Goal: Task Accomplishment & Management: Complete application form

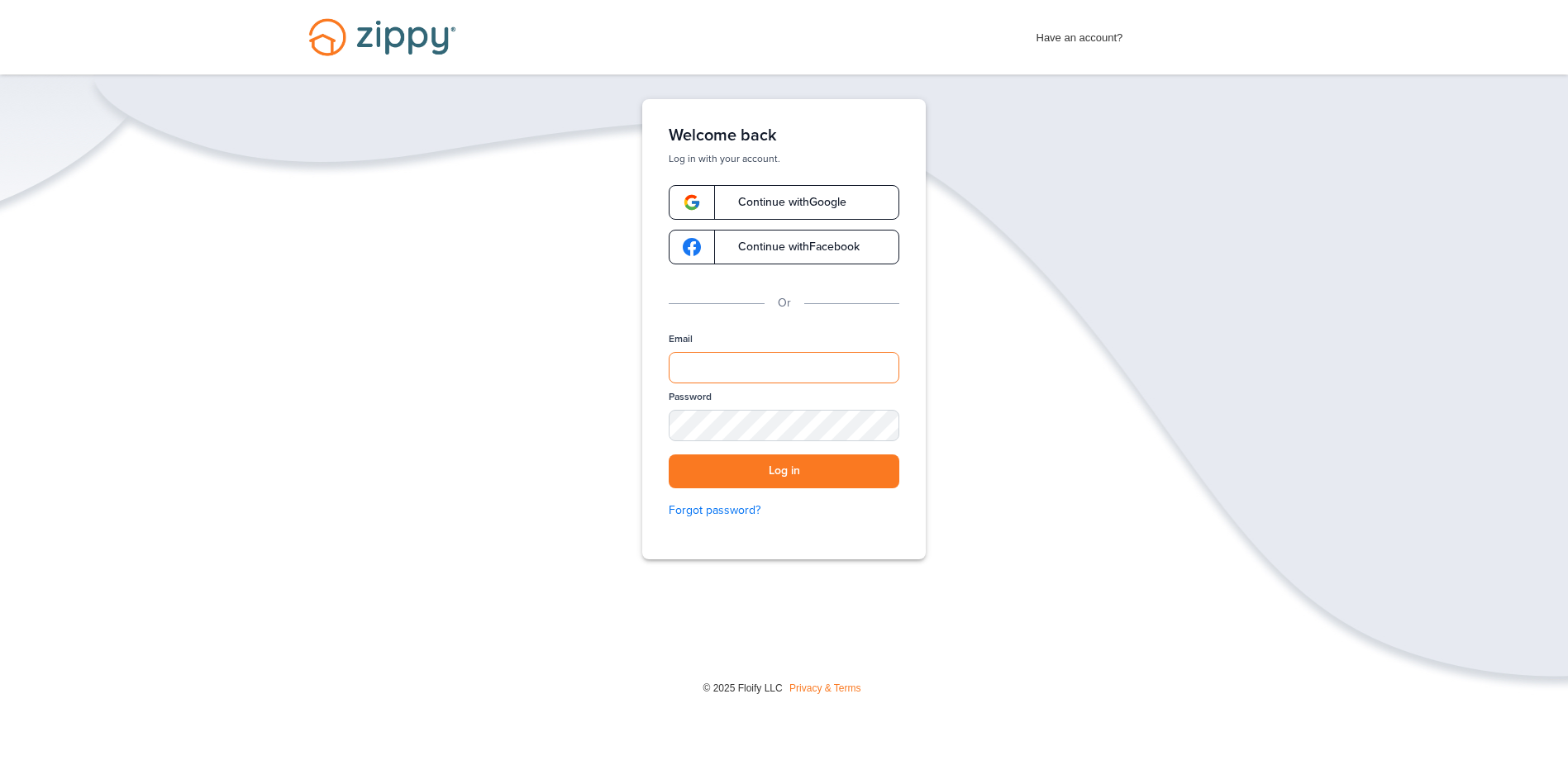
click at [796, 358] on input "Email" at bounding box center [784, 368] width 231 height 31
type input "**********"
click at [843, 487] on button "Log in" at bounding box center [784, 471] width 231 height 34
click at [851, 482] on button "Log in" at bounding box center [784, 471] width 231 height 34
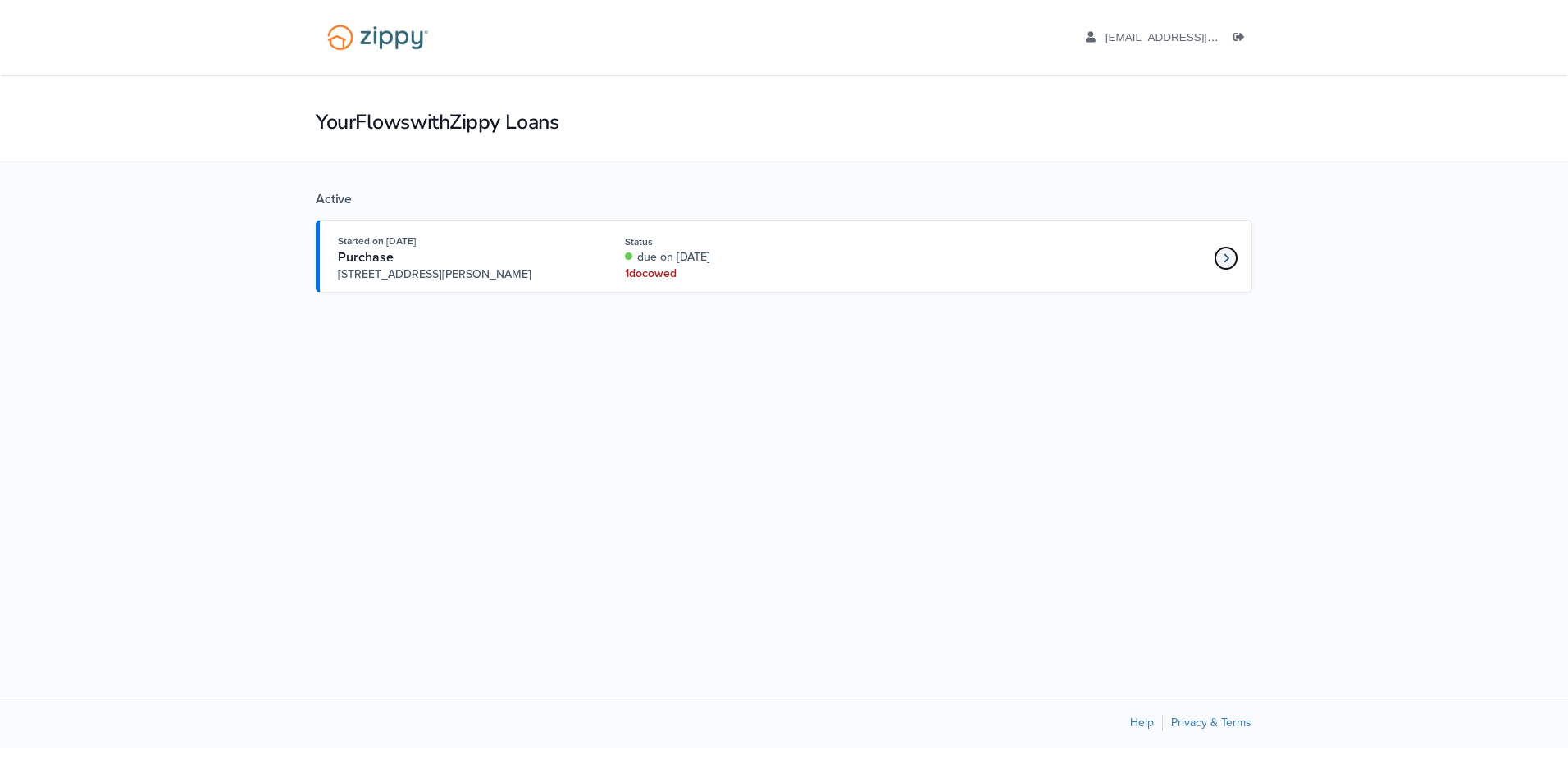
click at [1230, 253] on link "Loan number 4245441" at bounding box center [1226, 257] width 24 height 24
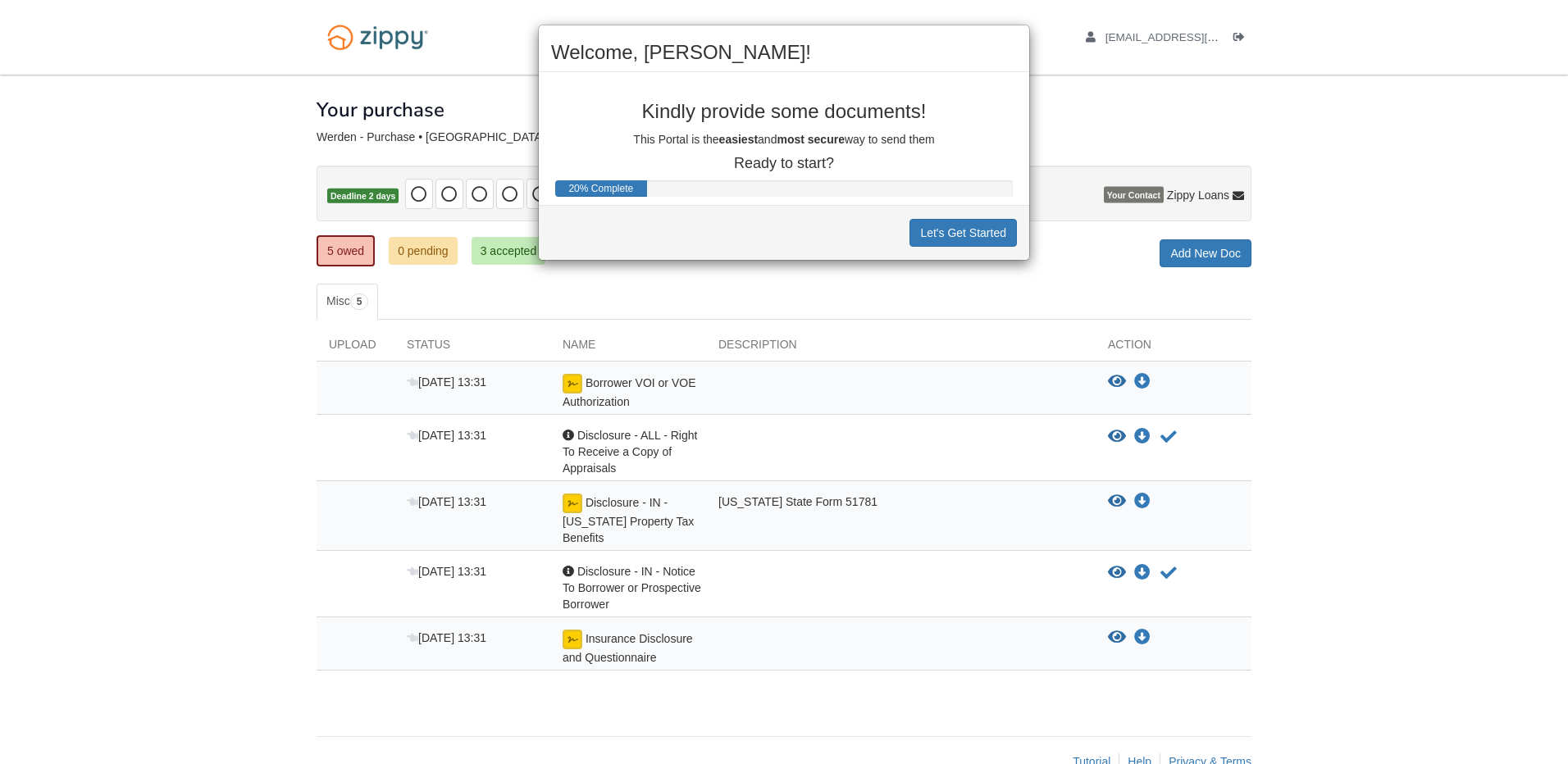
click at [758, 294] on div "Welcome, [PERSON_NAME]! Kindly provide some documents! This Portal is the easie…" at bounding box center [784, 382] width 1568 height 764
click at [493, 251] on div "Welcome, [PERSON_NAME]! Kindly provide some documents! This Portal is the easie…" at bounding box center [784, 382] width 1568 height 764
click at [808, 162] on p "Ready to start?" at bounding box center [784, 164] width 466 height 17
click at [957, 223] on button "Let's Get Started" at bounding box center [963, 233] width 107 height 28
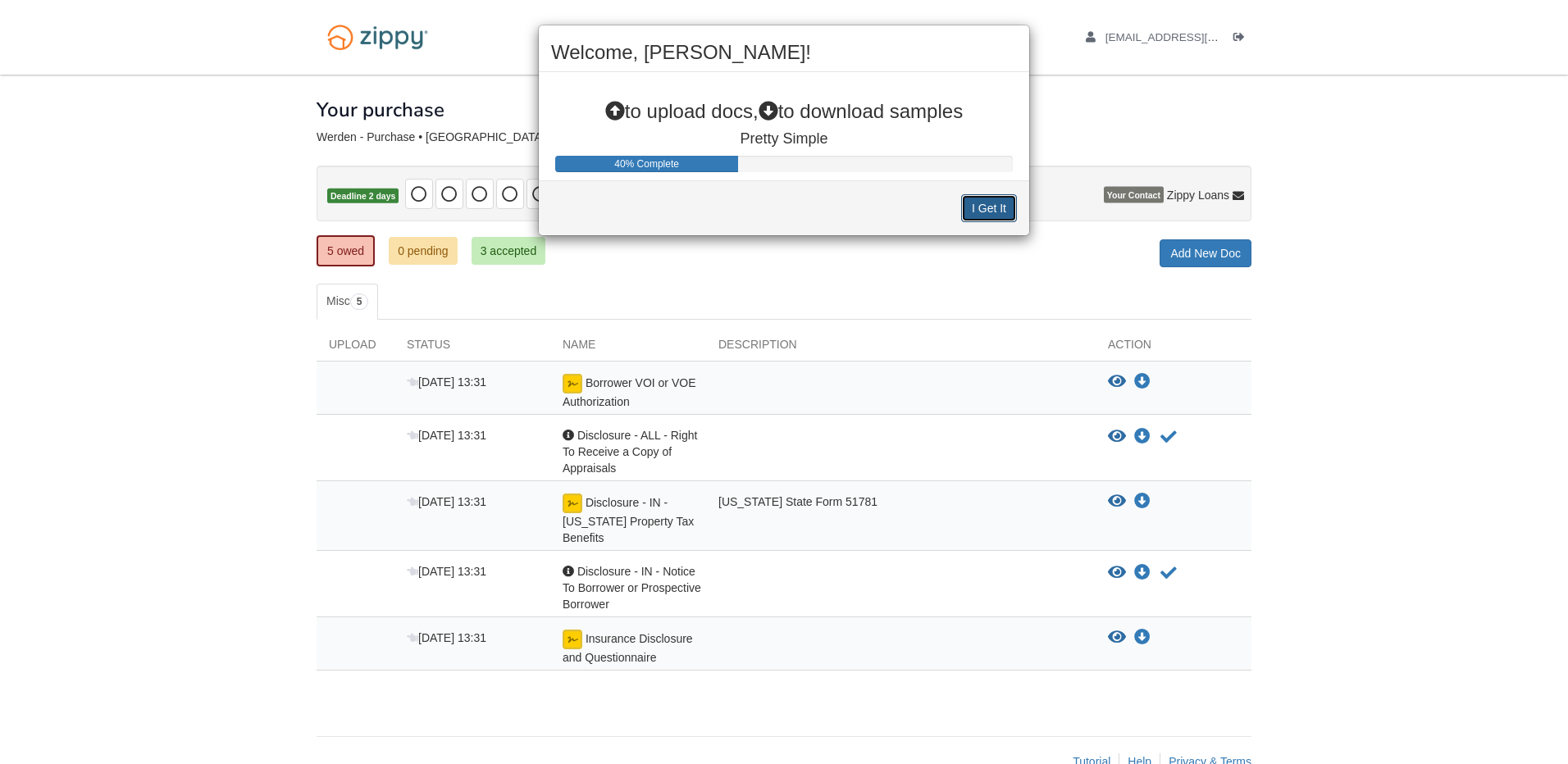
click at [975, 210] on button "I Get It" at bounding box center [988, 208] width 56 height 28
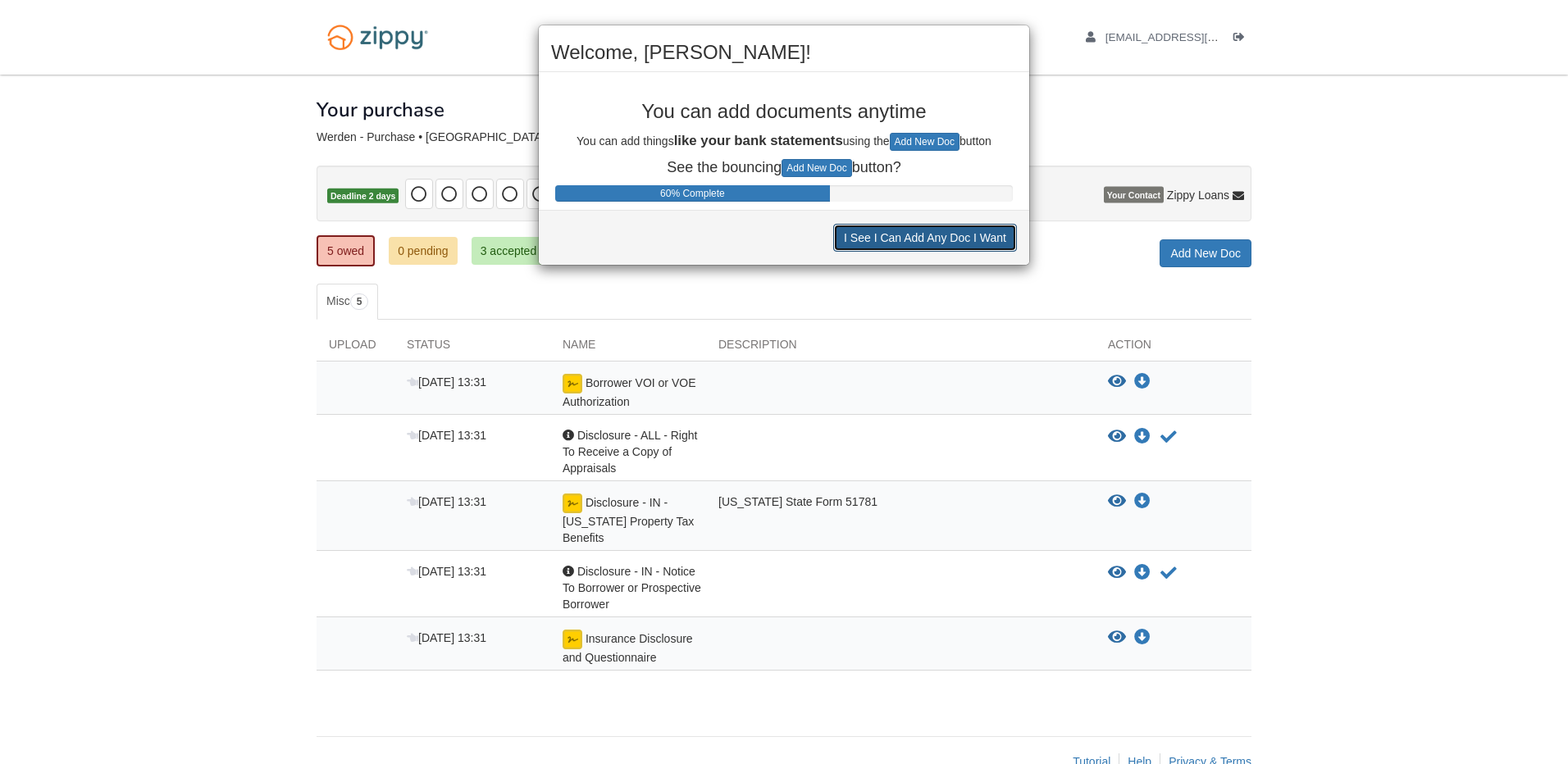
click at [954, 246] on button "I See I Can Add Any Doc I Want" at bounding box center [925, 238] width 184 height 28
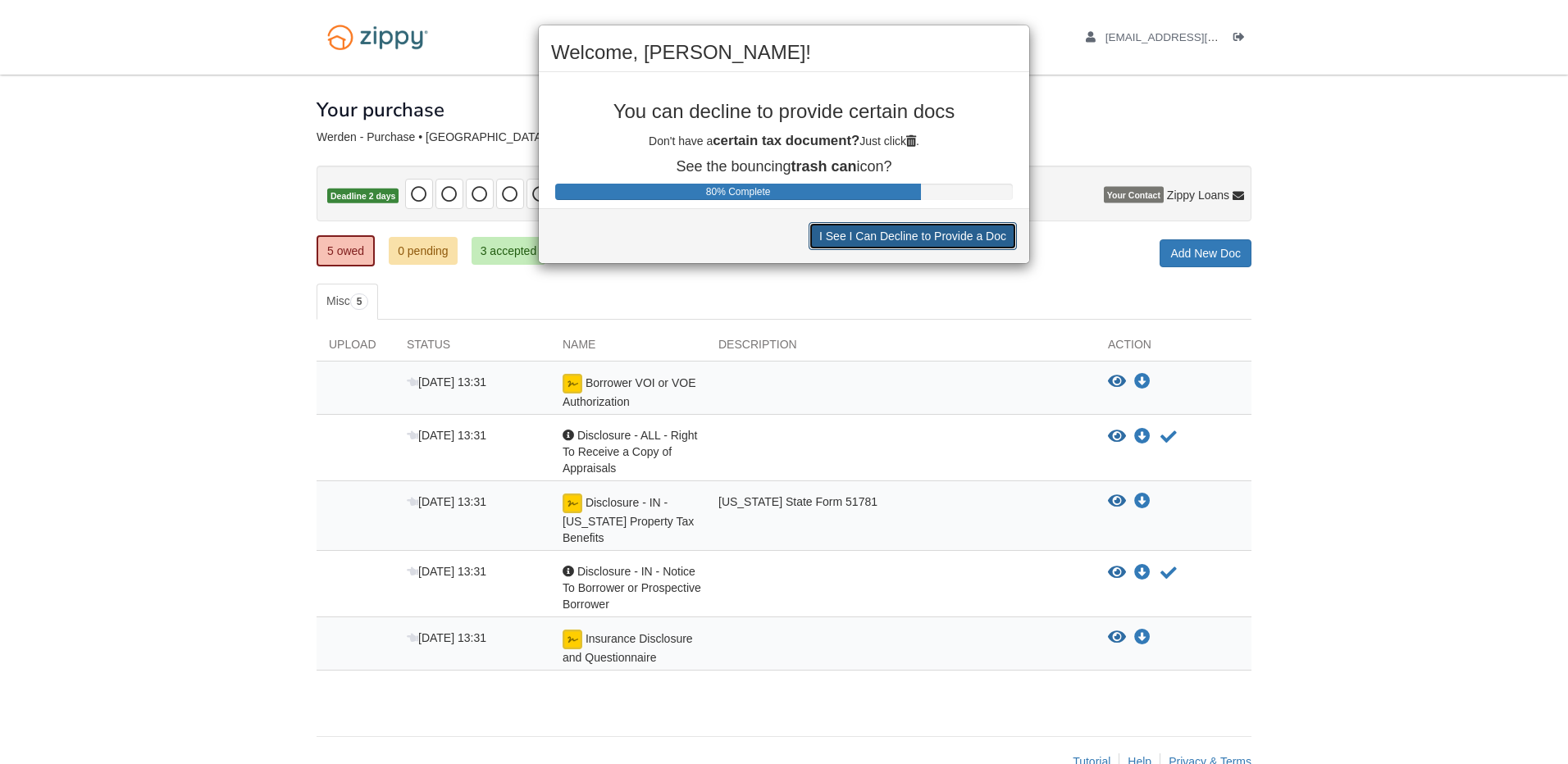
click at [954, 246] on button "I See I Can Decline to Provide a Doc" at bounding box center [913, 236] width 209 height 28
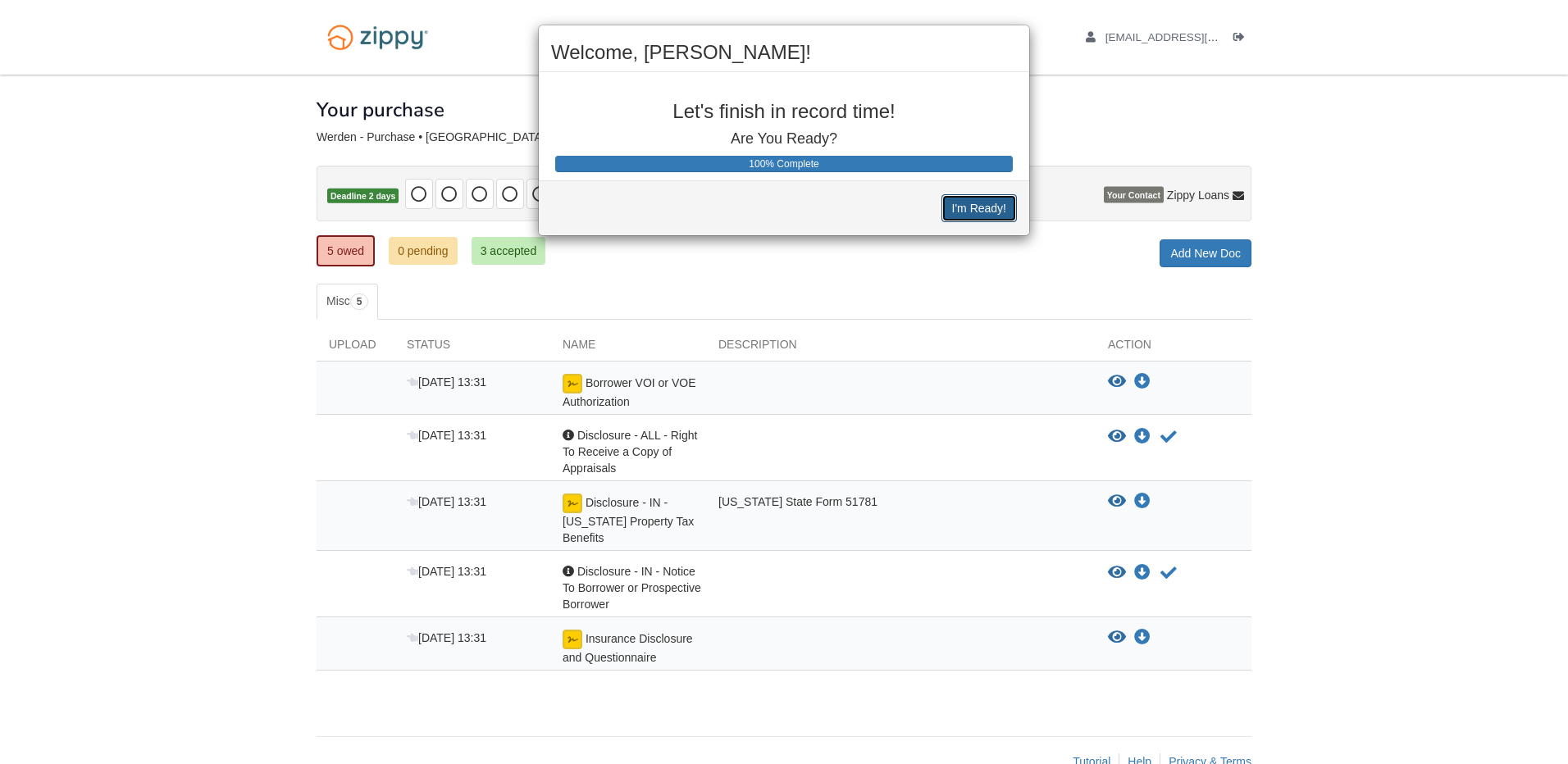
click at [975, 216] on button "I'm Ready!" at bounding box center [978, 208] width 75 height 28
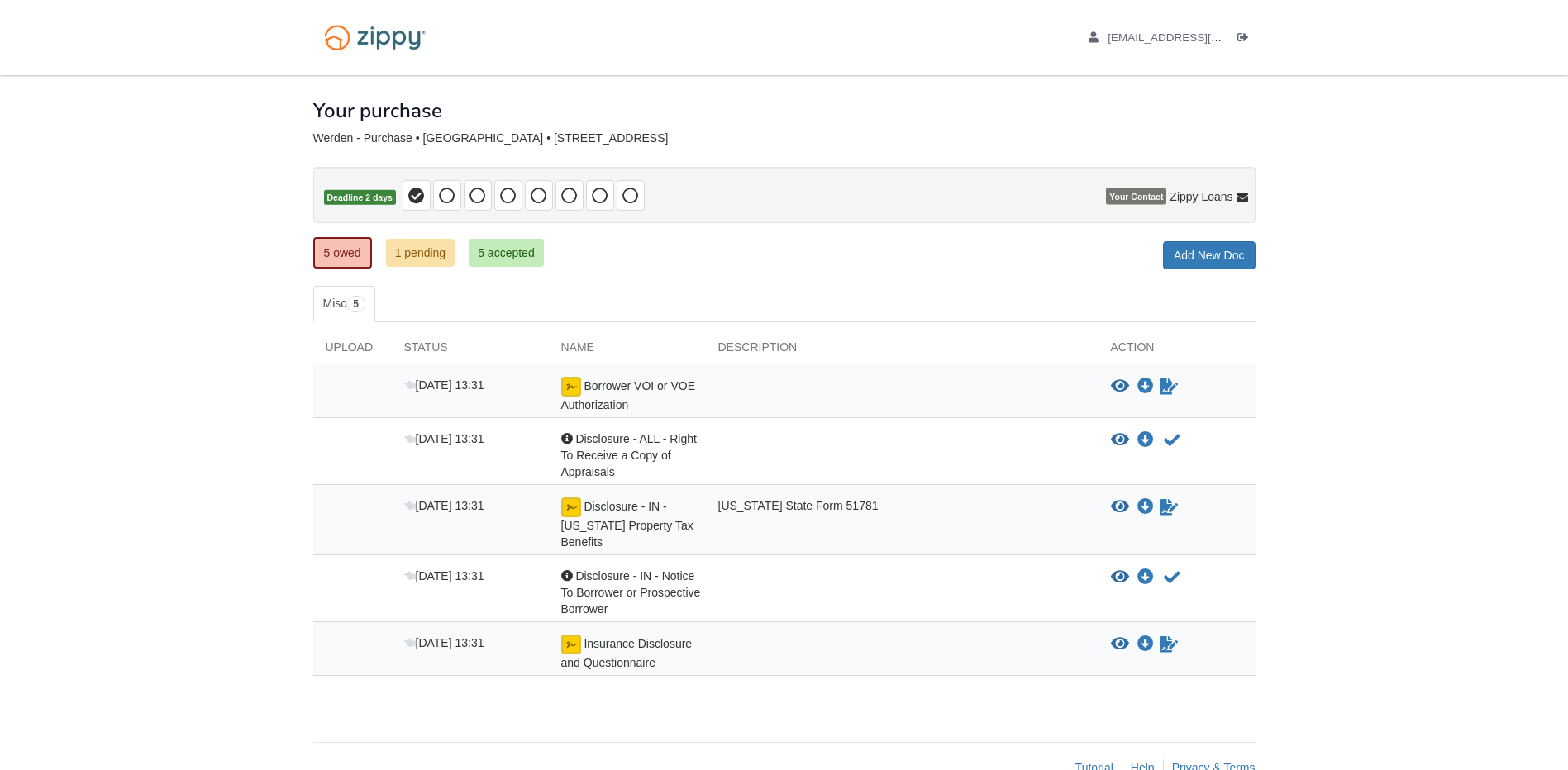
scroll to position [39, 0]
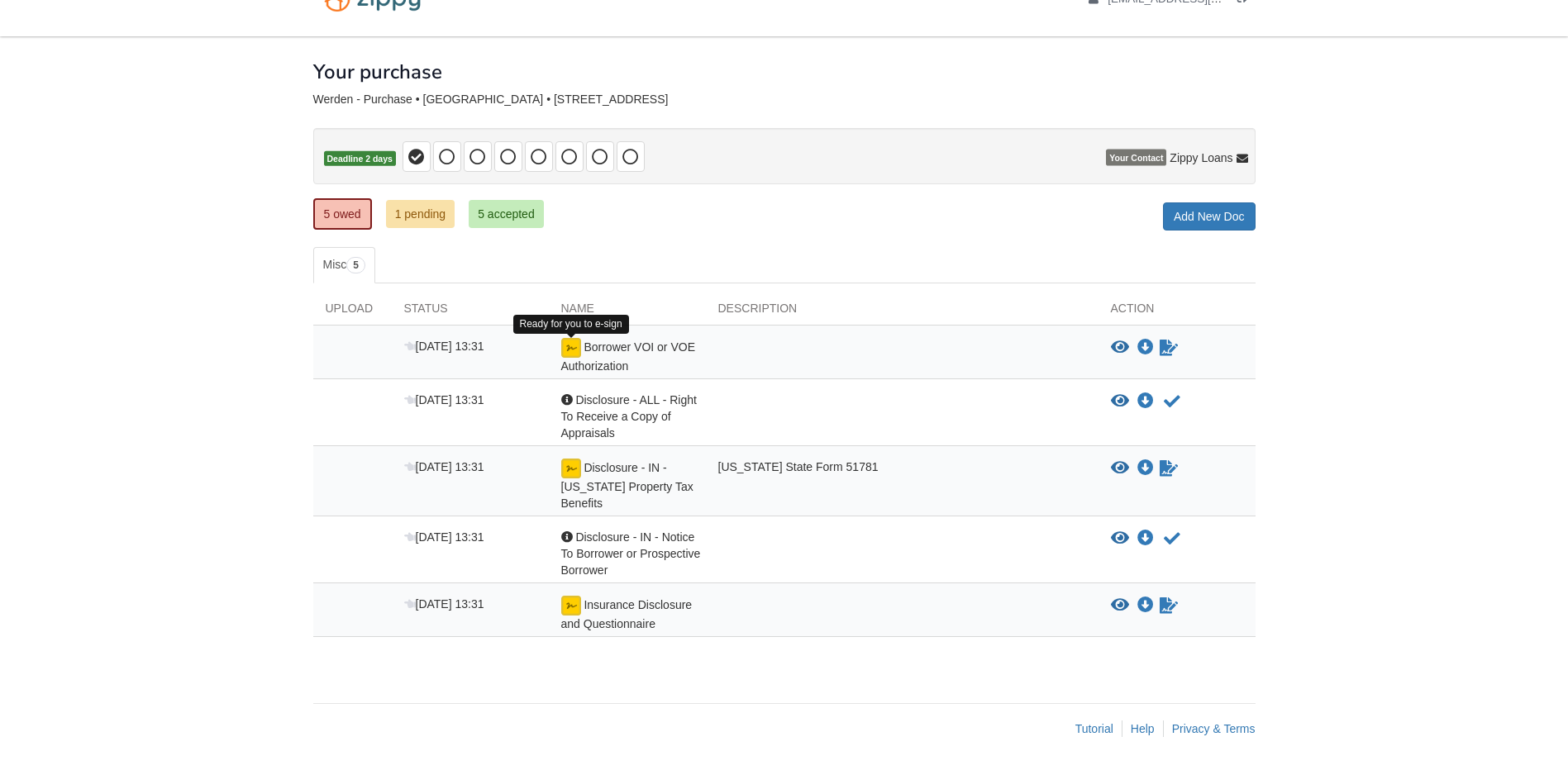
click at [572, 348] on img at bounding box center [571, 348] width 20 height 20
click at [1166, 344] on icon "Sign Form" at bounding box center [1169, 348] width 19 height 17
